Goal: Information Seeking & Learning: Understand process/instructions

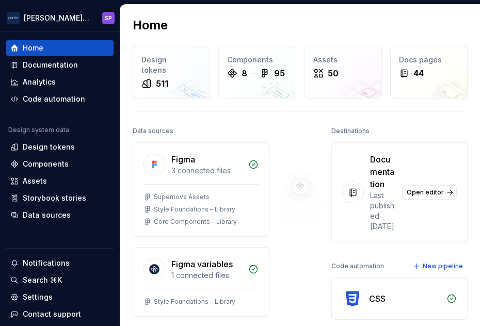
click at [255, 107] on div "Home Design tokens 511 Components 8 95 Assets 50 Docs pages 44 Data sources Fig…" at bounding box center [299, 288] width 359 height 566
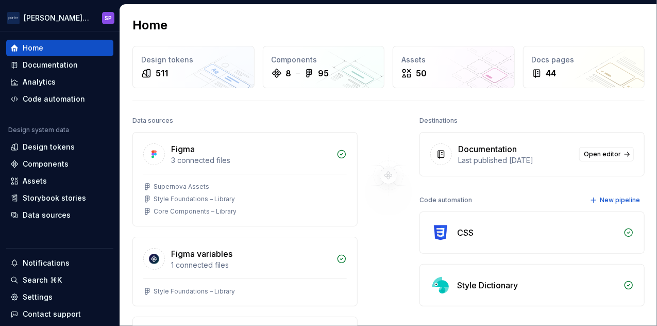
click at [418, 151] on img at bounding box center [389, 175] width 84 height 124
click at [427, 117] on img at bounding box center [389, 175] width 84 height 124
click at [409, 108] on div "Home Design tokens 511 Components 8 95 Assets 50 Docs pages 44 Data sources Fig…" at bounding box center [388, 278] width 537 height 546
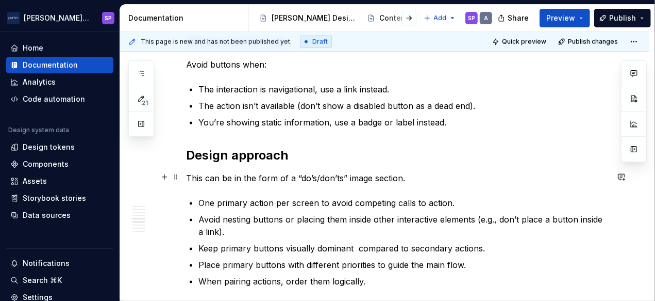
scroll to position [749, 0]
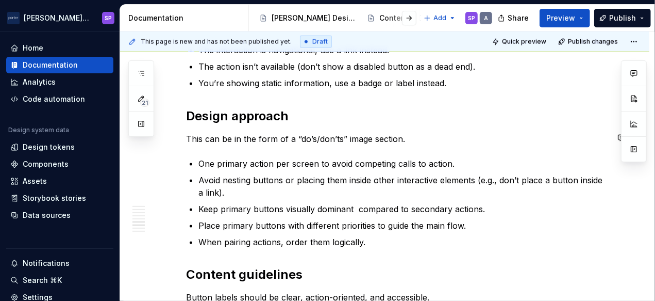
click at [237, 144] on div "**********" at bounding box center [397, 87] width 422 height 1215
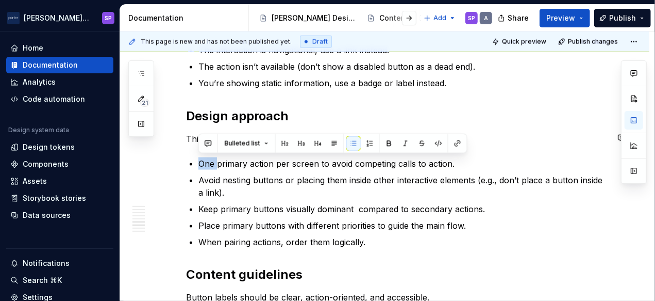
click at [237, 144] on span "Bulleted list" at bounding box center [243, 143] width 36 height 8
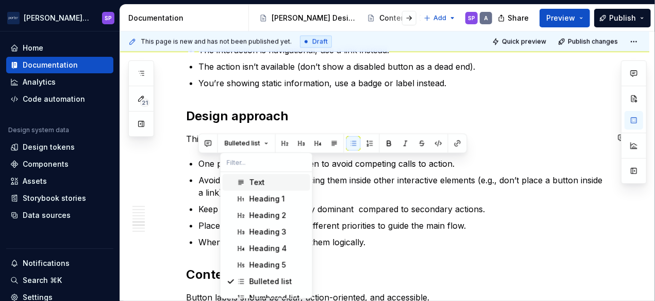
click at [190, 136] on p "This can be in the form of a “do’s/don’ts” image section." at bounding box center [397, 139] width 422 height 12
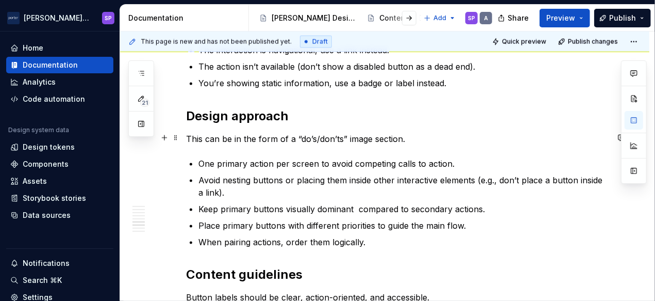
click at [214, 136] on p "This can be in the form of a “do’s/don’ts” image section." at bounding box center [397, 139] width 422 height 12
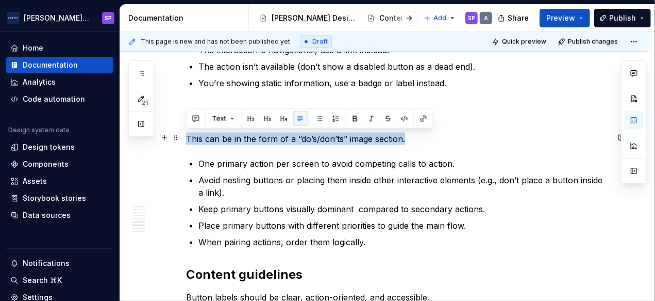
click at [214, 136] on p "This can be in the form of a “do’s/don’ts” image section." at bounding box center [397, 139] width 422 height 12
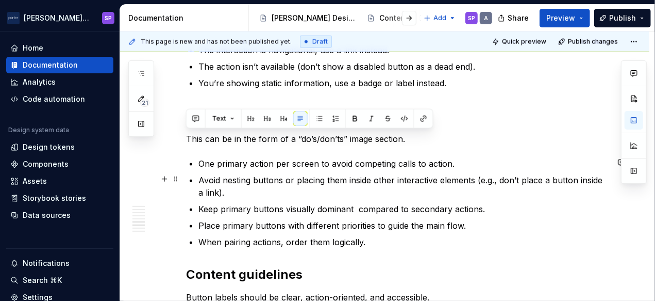
click at [238, 178] on p "Avoid nesting buttons or placing them inside other interactive elements (e.g., …" at bounding box center [404, 186] width 410 height 25
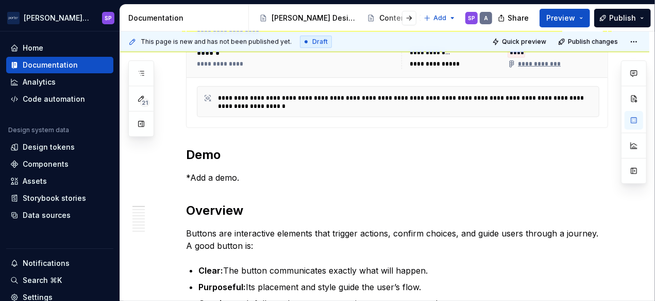
scroll to position [0, 0]
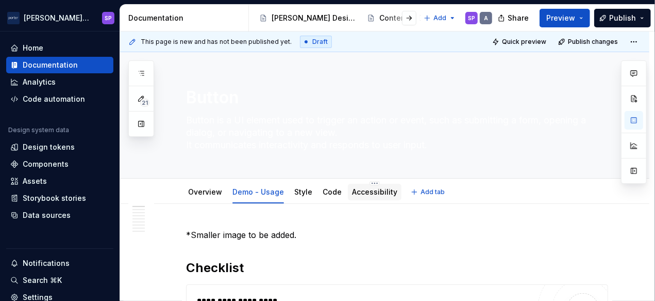
click at [367, 191] on link "Accessibility" at bounding box center [374, 191] width 45 height 9
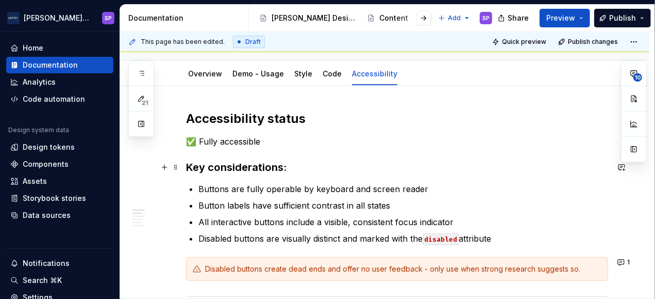
scroll to position [110, 0]
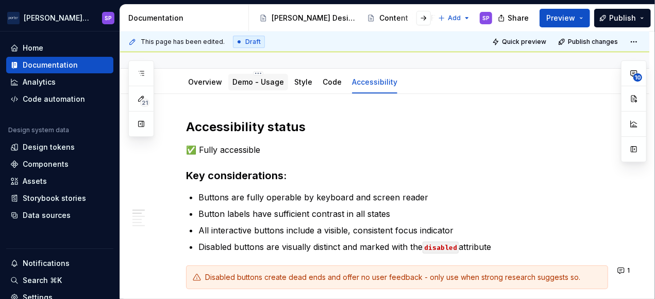
click at [249, 76] on div "Demo - Usage" at bounding box center [259, 82] width 52 height 12
click at [256, 85] on link "Demo - Usage" at bounding box center [259, 81] width 52 height 9
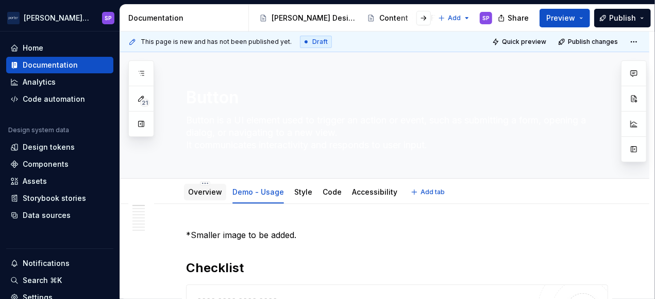
click at [201, 186] on div "Overview" at bounding box center [205, 192] width 34 height 12
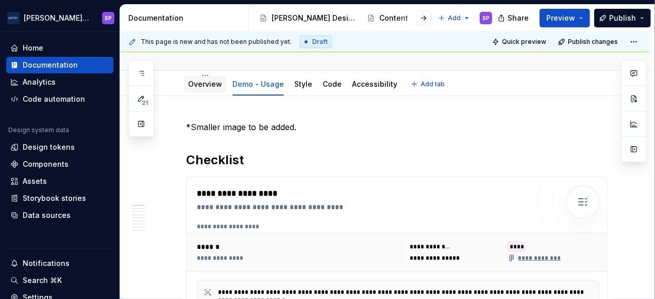
click at [210, 82] on link "Overview" at bounding box center [205, 83] width 34 height 9
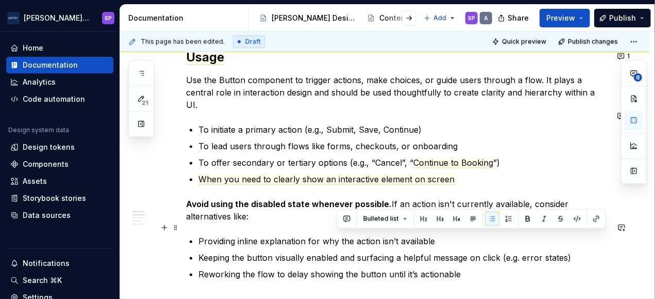
scroll to position [674, 0]
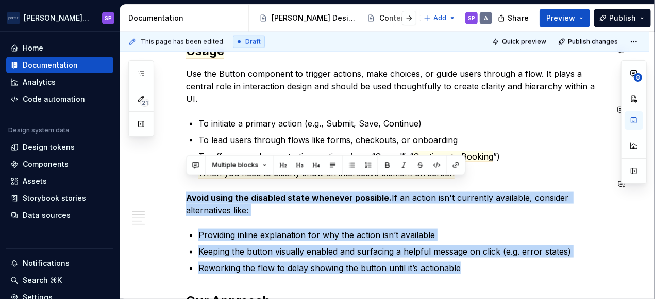
drag, startPoint x: 477, startPoint y: 258, endPoint x: 174, endPoint y: 177, distance: 313.4
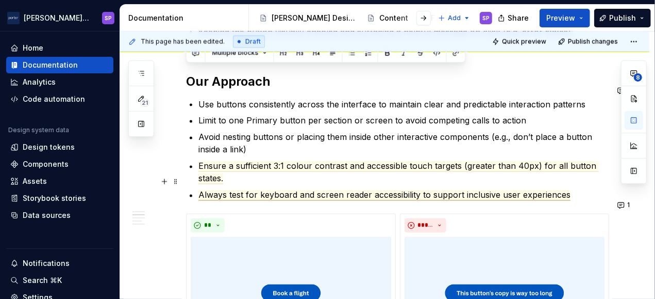
scroll to position [894, 0]
click at [275, 189] on span "Always test for keyboard and screen reader accessibility to support inclusive u…" at bounding box center [385, 194] width 372 height 11
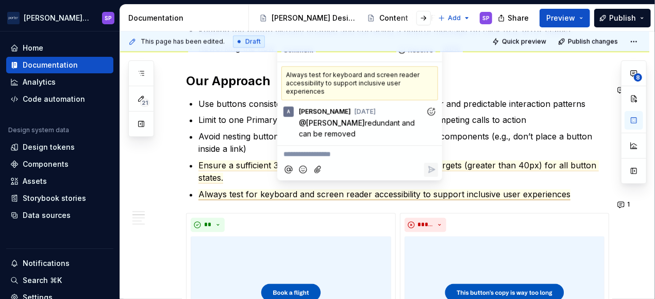
click at [247, 160] on p "Ensure a sufficient 3:1 colour contrast and accessible touch targets (greater t…" at bounding box center [404, 171] width 410 height 25
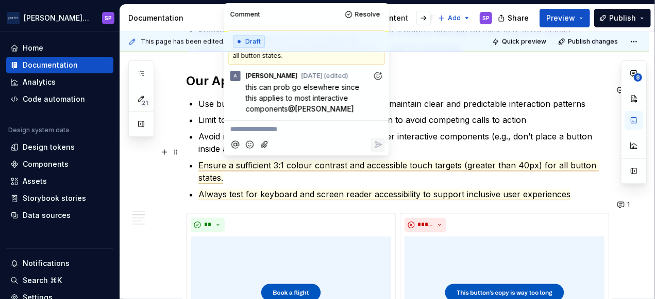
click at [276, 170] on ul "Use buttons consistently across the interface to maintain clear and predictable…" at bounding box center [404, 148] width 410 height 103
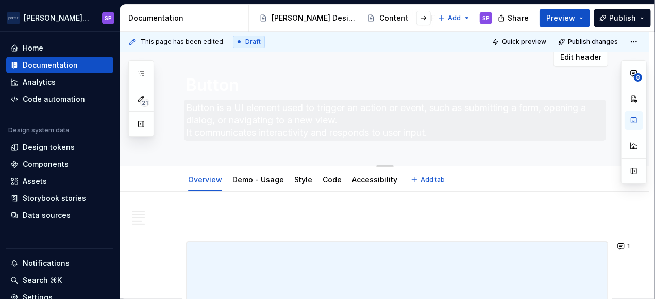
scroll to position [0, 0]
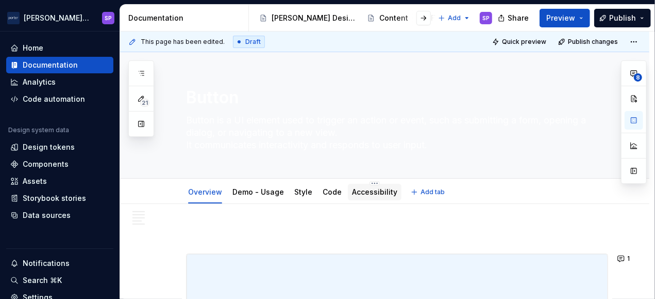
click at [368, 191] on link "Accessibility" at bounding box center [374, 191] width 45 height 9
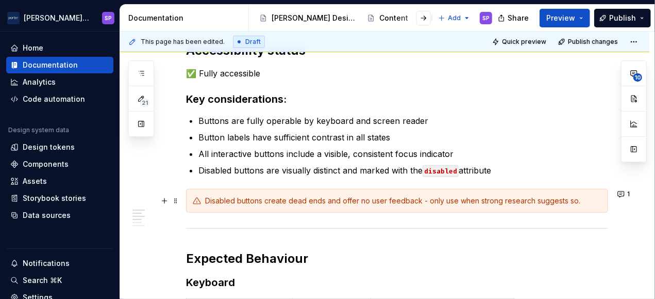
scroll to position [217, 0]
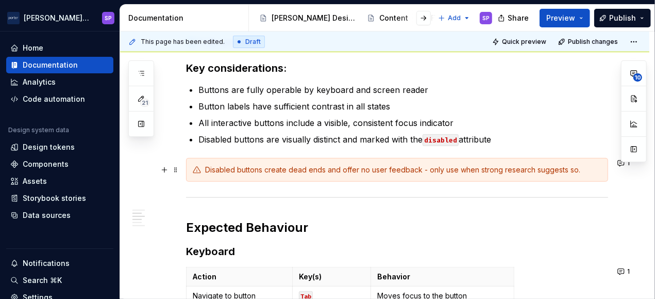
click at [289, 171] on div "Disabled buttons create dead ends and offer no user feedback - only use when st…" at bounding box center [403, 169] width 397 height 10
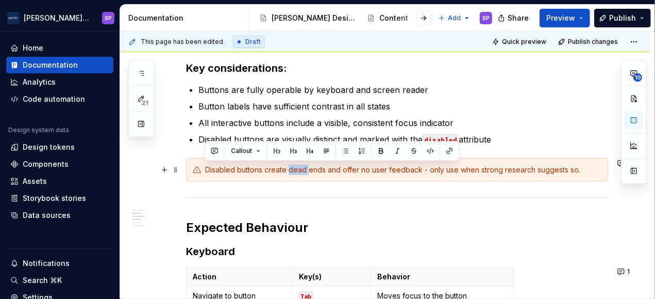
click at [289, 171] on div "Disabled buttons create dead ends and offer no user feedback - only use when st…" at bounding box center [403, 169] width 397 height 10
click at [240, 112] on ul "Buttons are fully operable by keyboard and screen reader Button labels have suf…" at bounding box center [404, 115] width 410 height 62
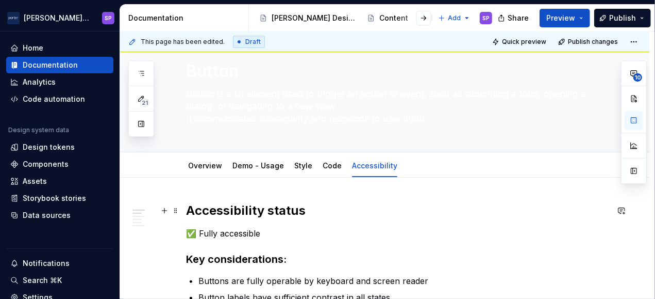
scroll to position [0, 0]
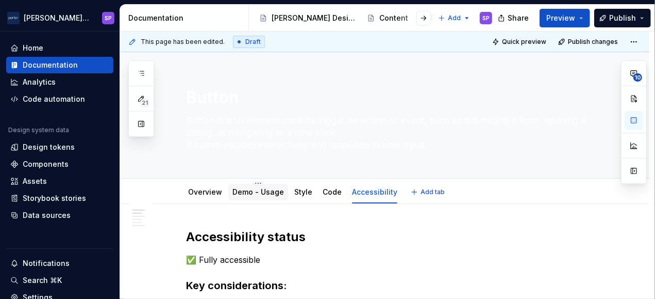
click at [250, 185] on div "Demo - Usage" at bounding box center [258, 192] width 60 height 16
click at [244, 195] on link "Demo - Usage" at bounding box center [259, 191] width 52 height 9
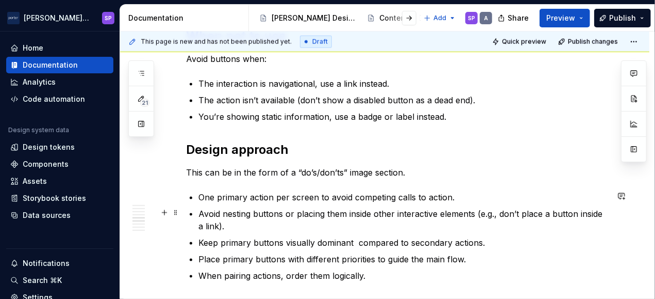
scroll to position [716, 0]
click at [377, 98] on p "The action isn’t available (don’t show a disabled button as a dead end)." at bounding box center [404, 99] width 410 height 12
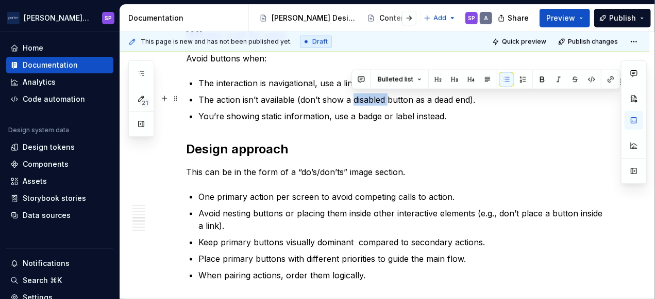
click at [377, 98] on p "The action isn’t available (don’t show a disabled button as a dead end)." at bounding box center [404, 99] width 410 height 12
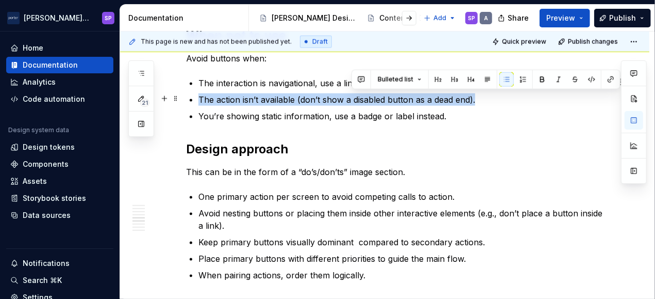
click at [377, 98] on p "The action isn’t available (don’t show a disabled button as a dead end)." at bounding box center [404, 99] width 410 height 12
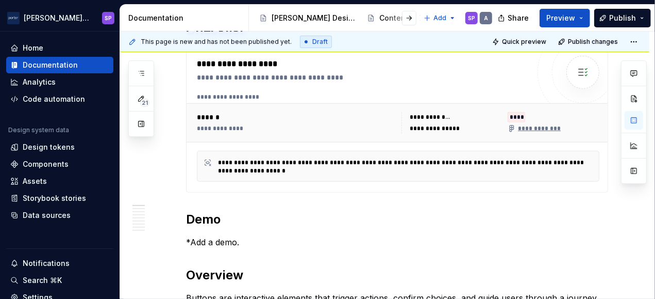
scroll to position [0, 0]
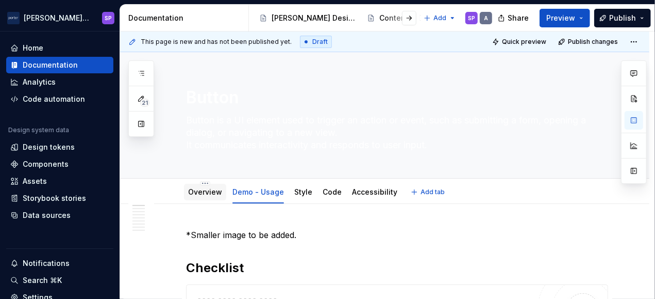
click at [217, 191] on link "Overview" at bounding box center [205, 191] width 34 height 9
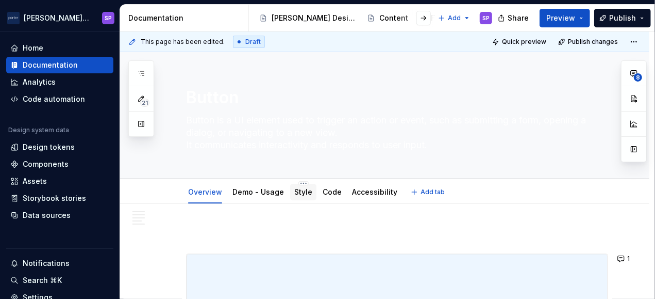
click at [296, 194] on link "Style" at bounding box center [303, 191] width 18 height 9
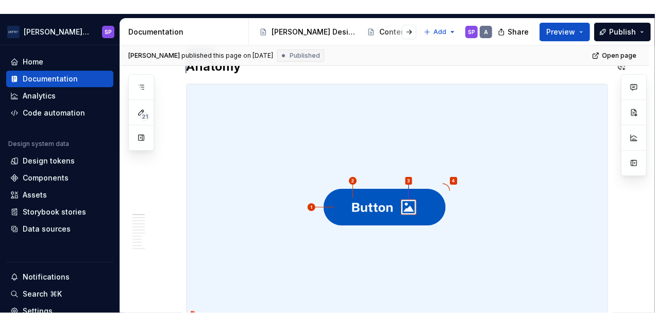
scroll to position [93, 0]
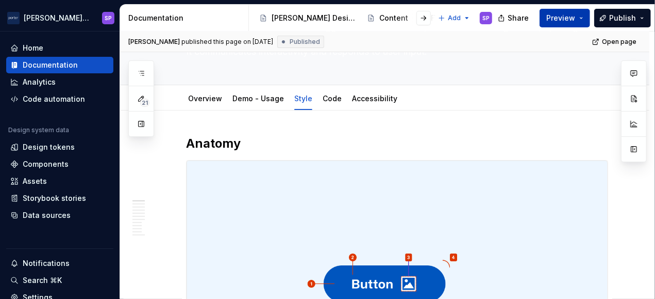
click at [583, 16] on button "Preview" at bounding box center [565, 18] width 51 height 19
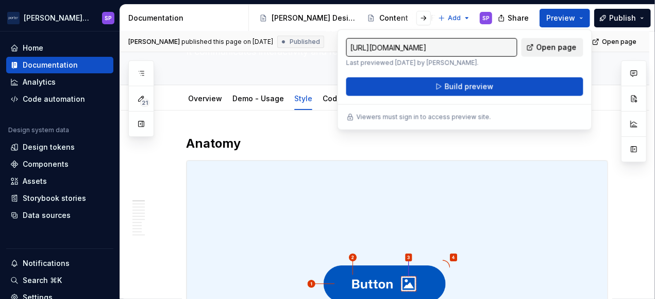
drag, startPoint x: 583, startPoint y: 16, endPoint x: 548, endPoint y: 44, distance: 45.5
click at [548, 44] on span "Open page" at bounding box center [557, 47] width 40 height 10
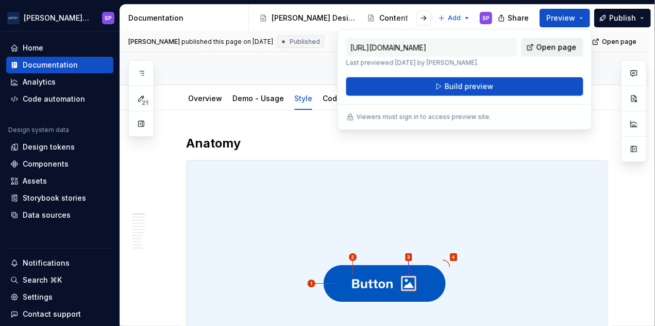
type textarea "*"
